Goal: Submit feedback/report problem

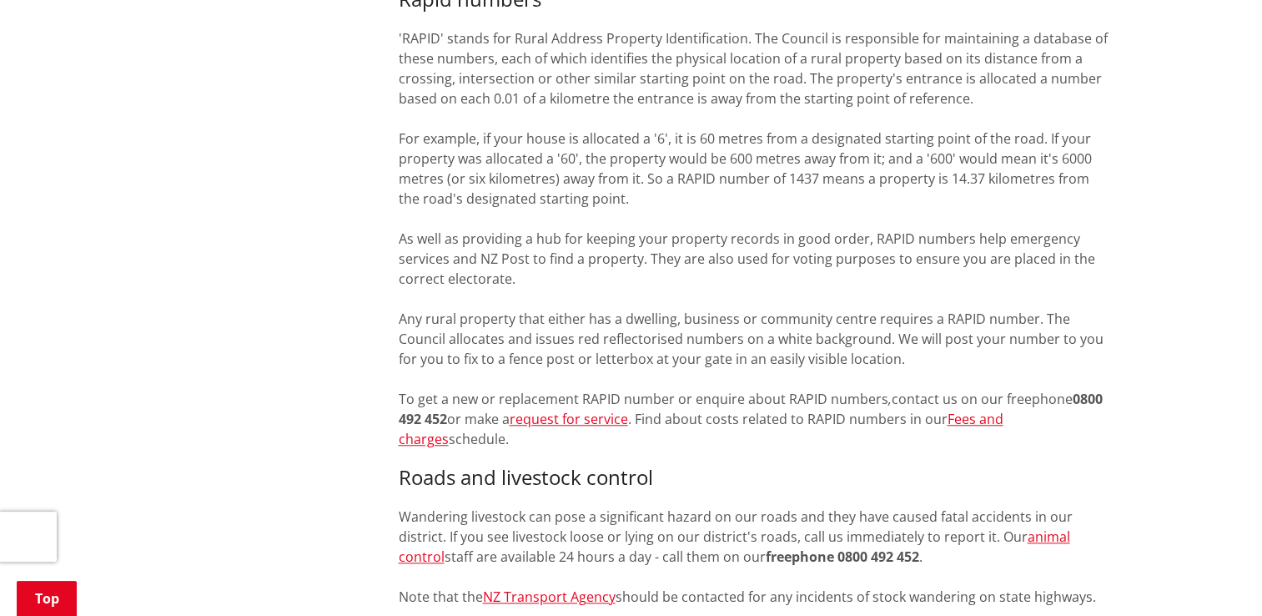
scroll to position [1502, 0]
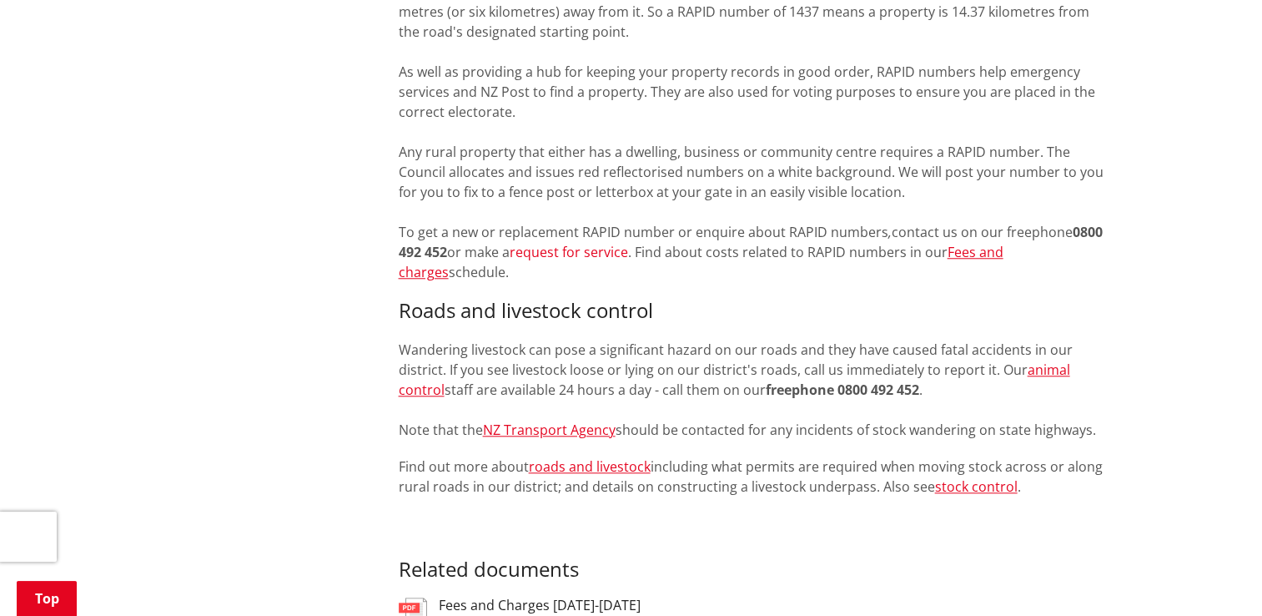
click at [560, 243] on link "request for service" at bounding box center [569, 252] width 118 height 18
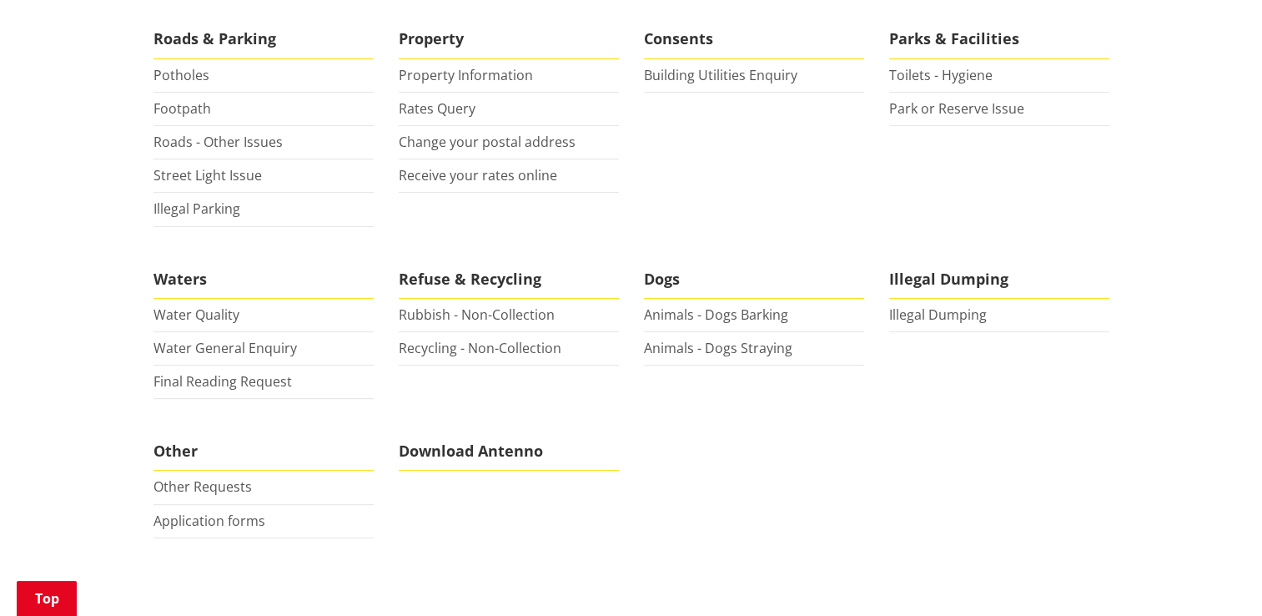
scroll to position [501, 0]
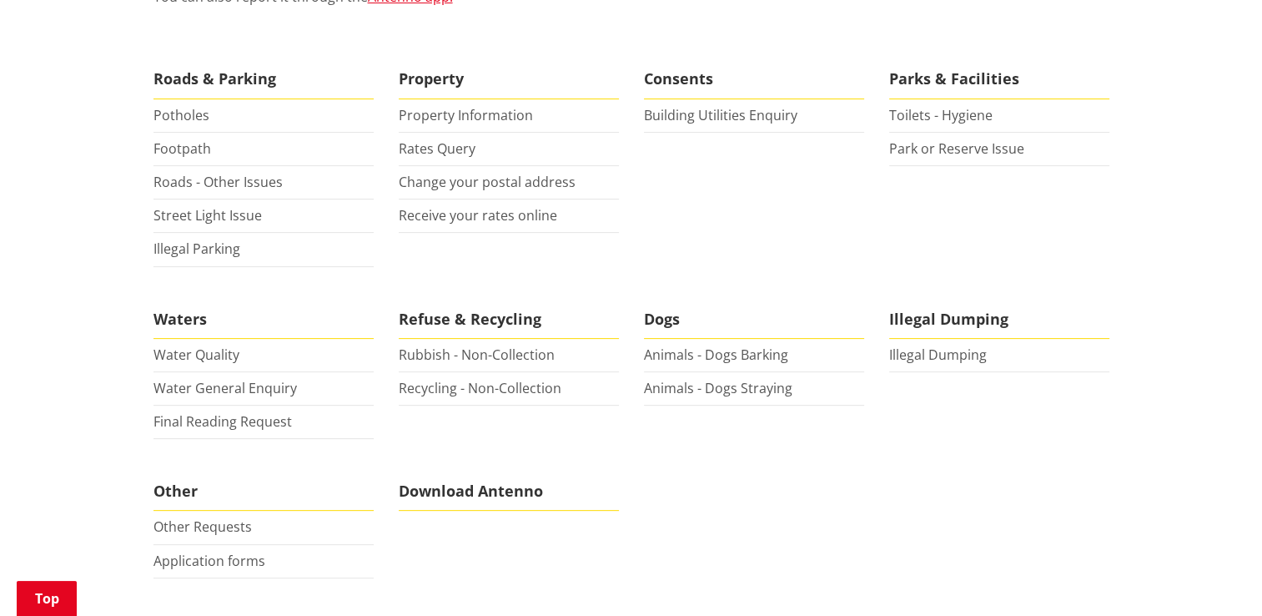
click at [214, 166] on li "Roads - Other Issues" at bounding box center [264, 182] width 220 height 33
click at [214, 173] on link "Roads - Other Issues" at bounding box center [218, 182] width 129 height 18
click at [448, 106] on link "Property Information" at bounding box center [466, 115] width 134 height 18
